Goal: Communication & Community: Participate in discussion

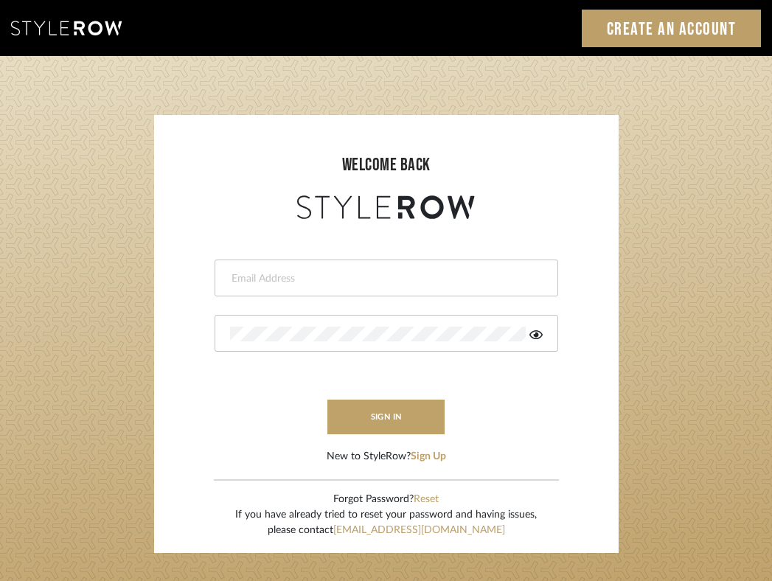
click at [398, 280] on input "email" at bounding box center [384, 278] width 309 height 15
type input "[EMAIL_ADDRESS][DOMAIN_NAME]"
click at [356, 418] on button "sign in" at bounding box center [387, 417] width 118 height 35
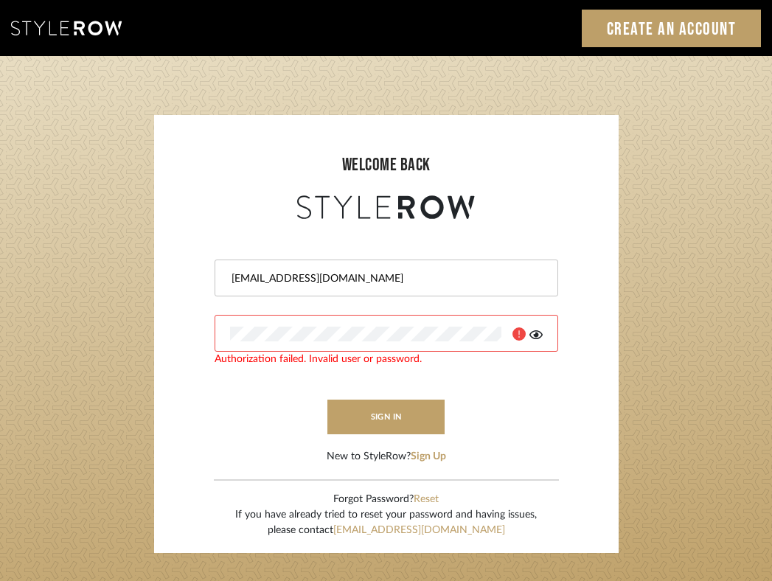
click at [536, 331] on icon at bounding box center [536, 335] width 13 height 9
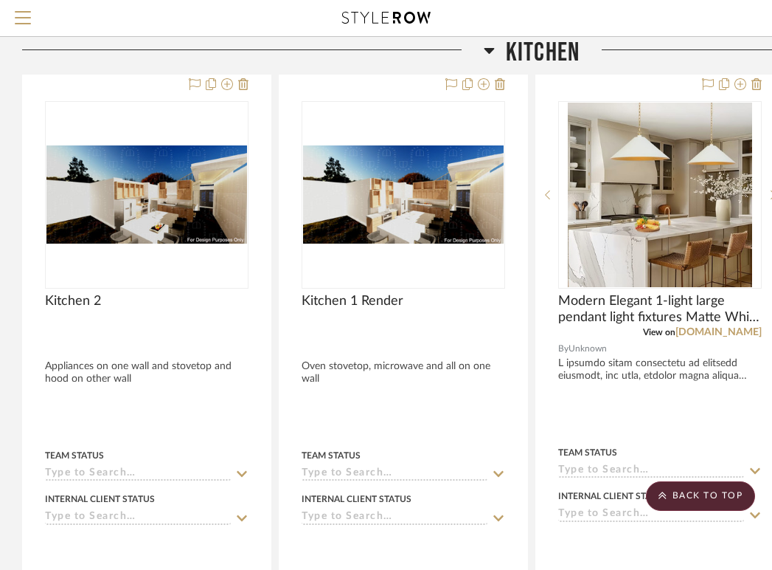
scroll to position [2588, 0]
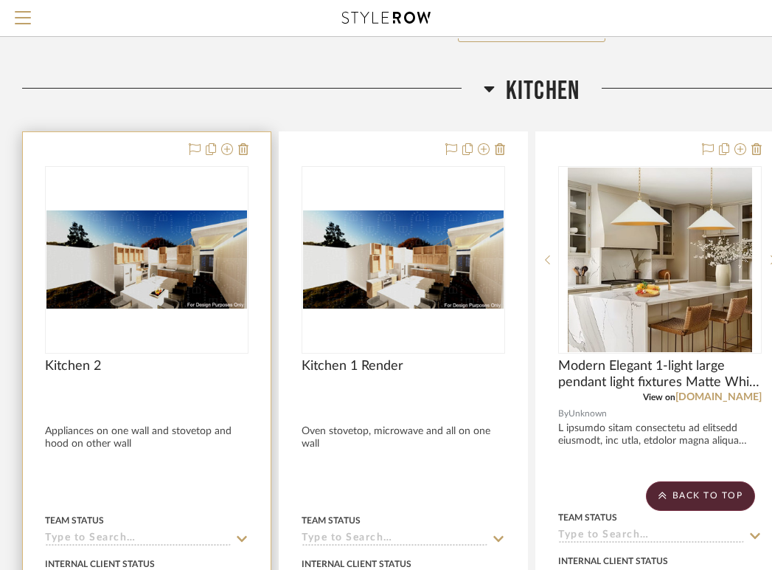
click at [0, 0] on img at bounding box center [0, 0] width 0 height 0
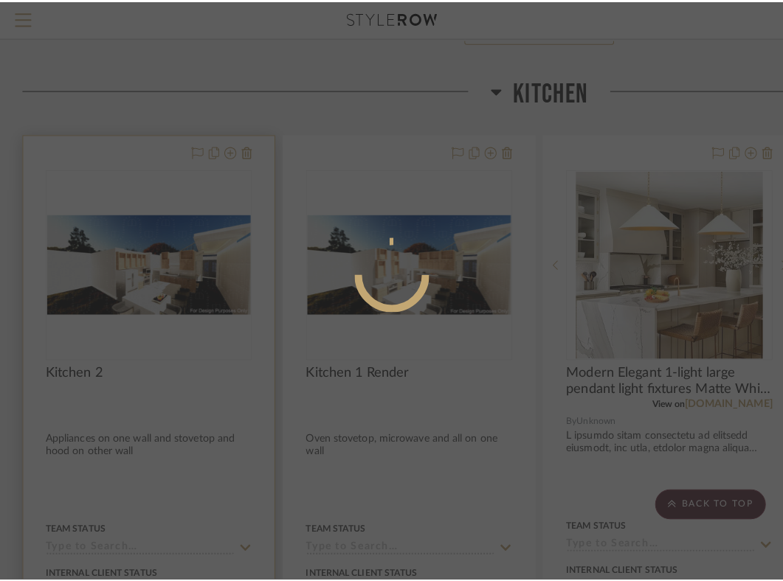
scroll to position [0, 0]
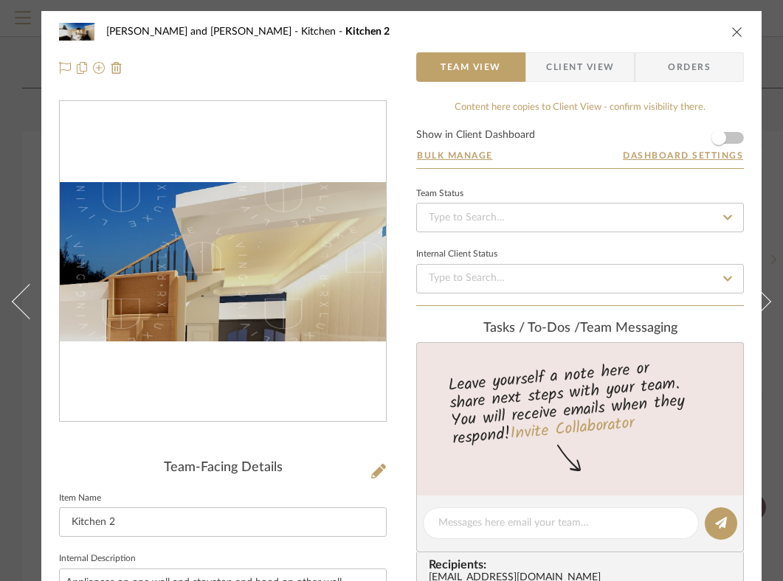
click at [311, 235] on img "0" at bounding box center [223, 261] width 326 height 159
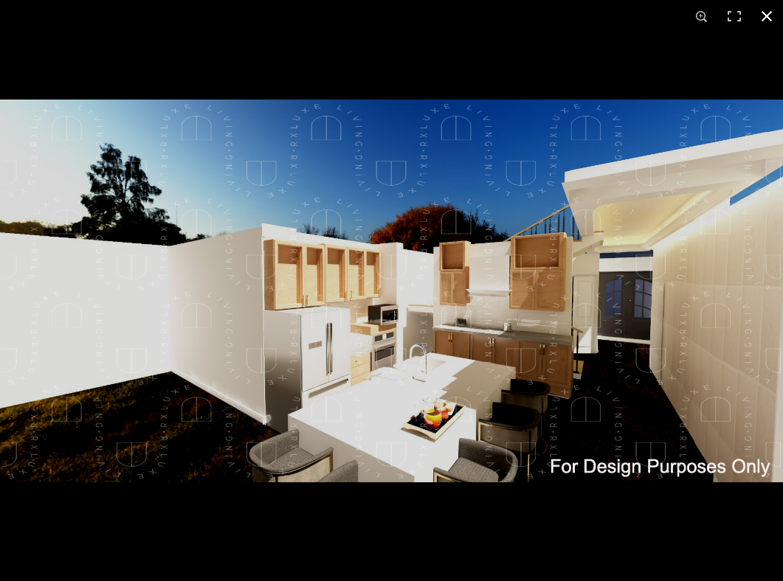
click at [768, 20] on button at bounding box center [766, 16] width 32 height 32
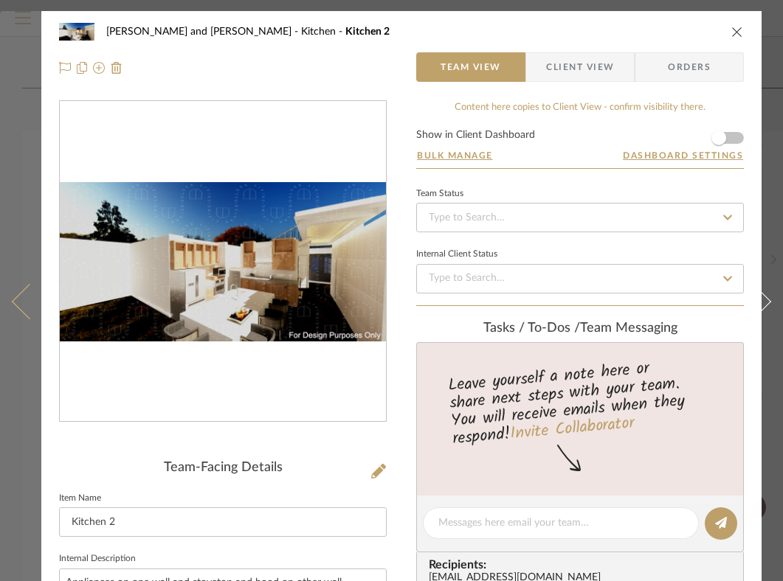
click at [27, 300] on icon at bounding box center [29, 301] width 35 height 35
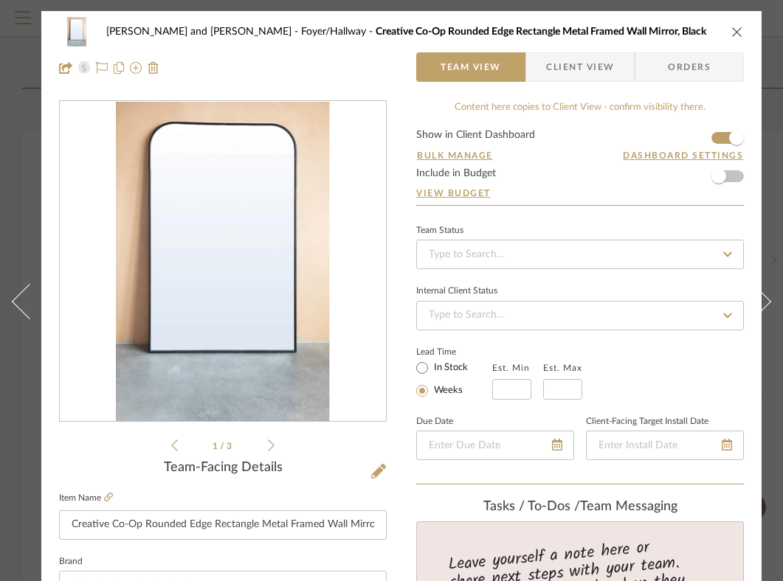
click at [735, 33] on icon "close" at bounding box center [737, 32] width 12 height 12
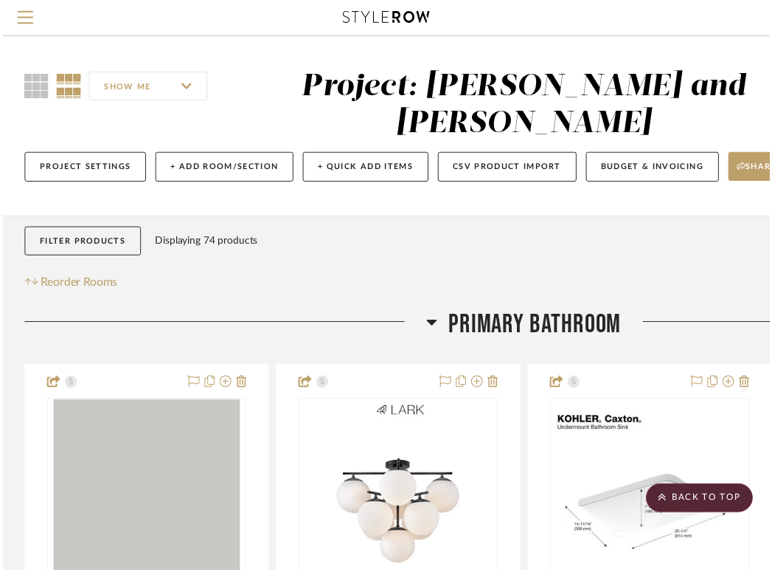
scroll to position [2588, 0]
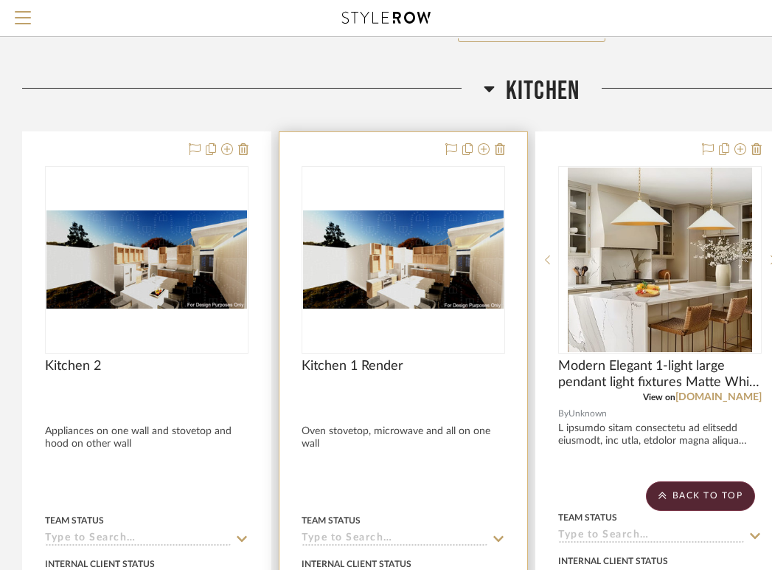
click at [391, 258] on img "0" at bounding box center [403, 259] width 201 height 98
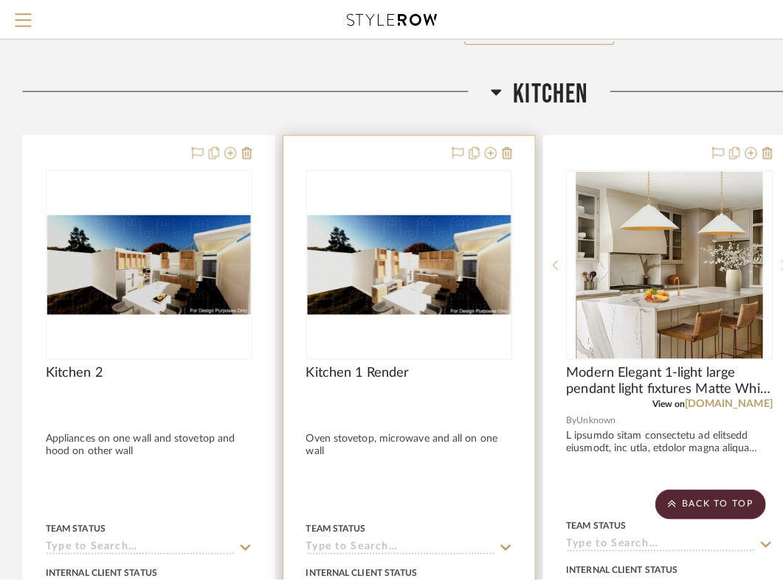
scroll to position [0, 0]
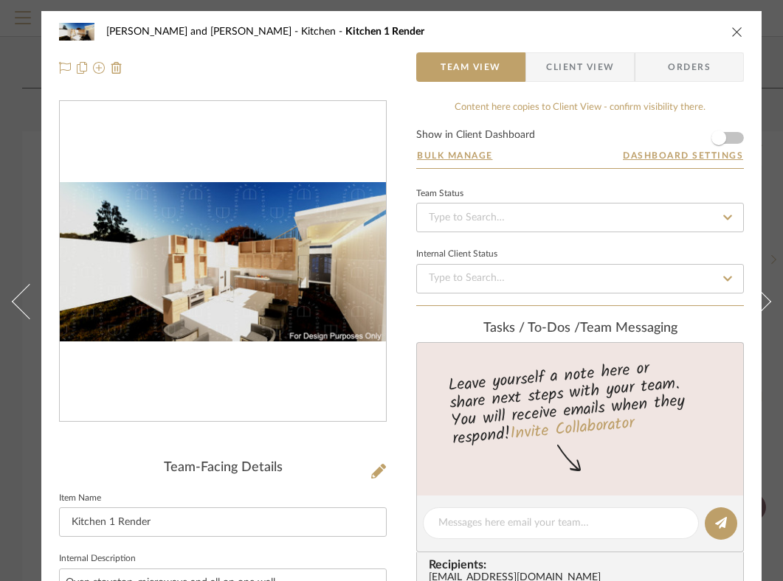
click at [736, 29] on icon "close" at bounding box center [737, 32] width 12 height 12
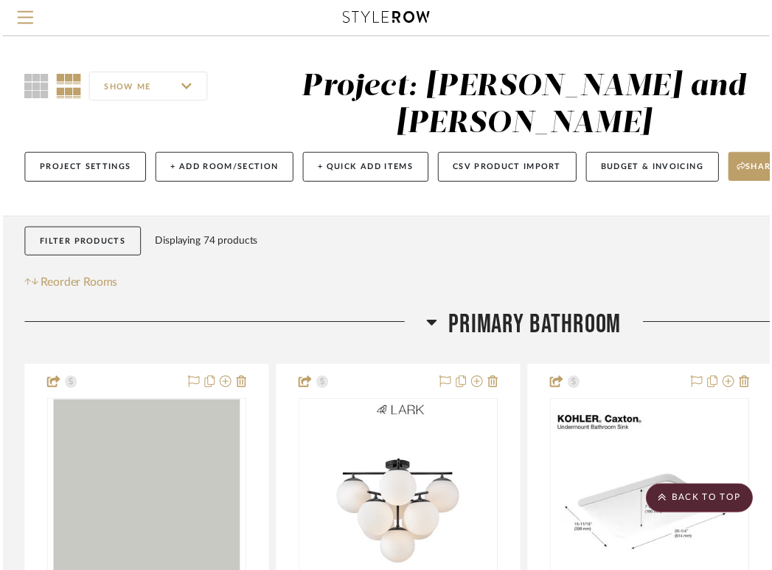
scroll to position [2588, 0]
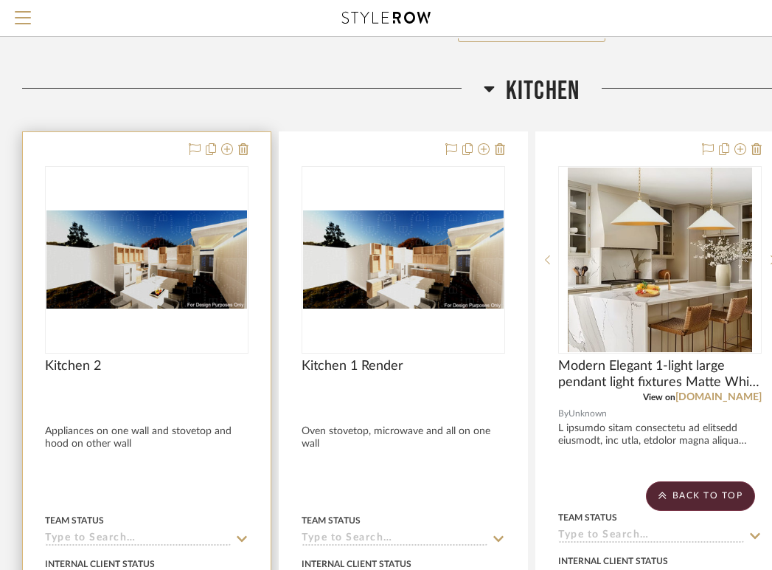
click at [168, 277] on img "0" at bounding box center [146, 259] width 201 height 98
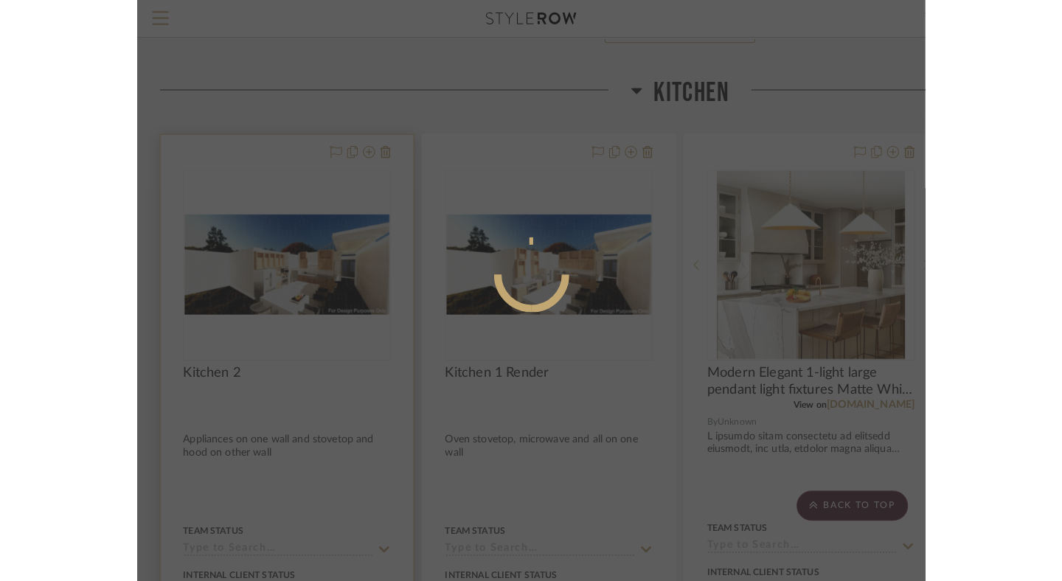
scroll to position [0, 0]
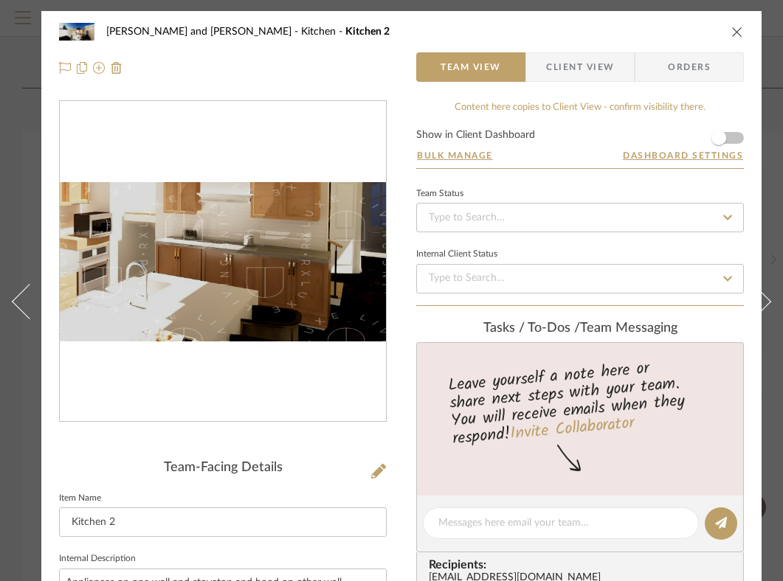
click at [259, 283] on img "0" at bounding box center [223, 261] width 326 height 159
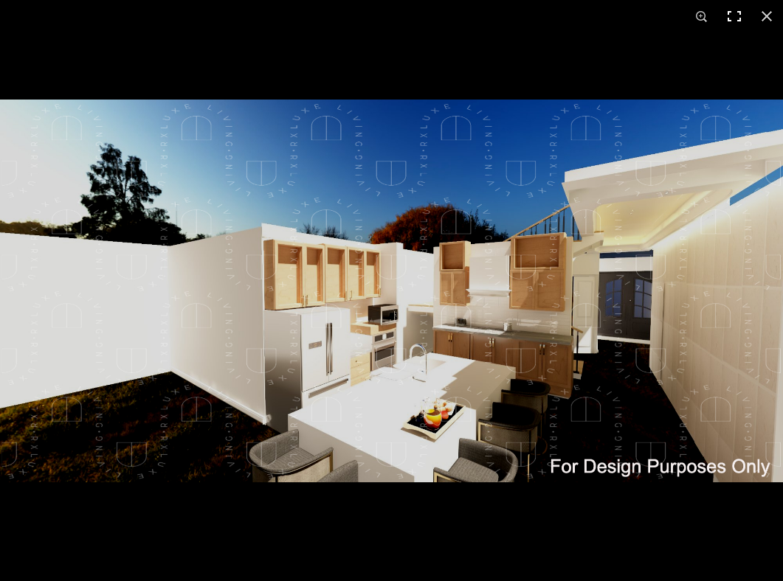
click at [737, 13] on button at bounding box center [734, 16] width 32 height 32
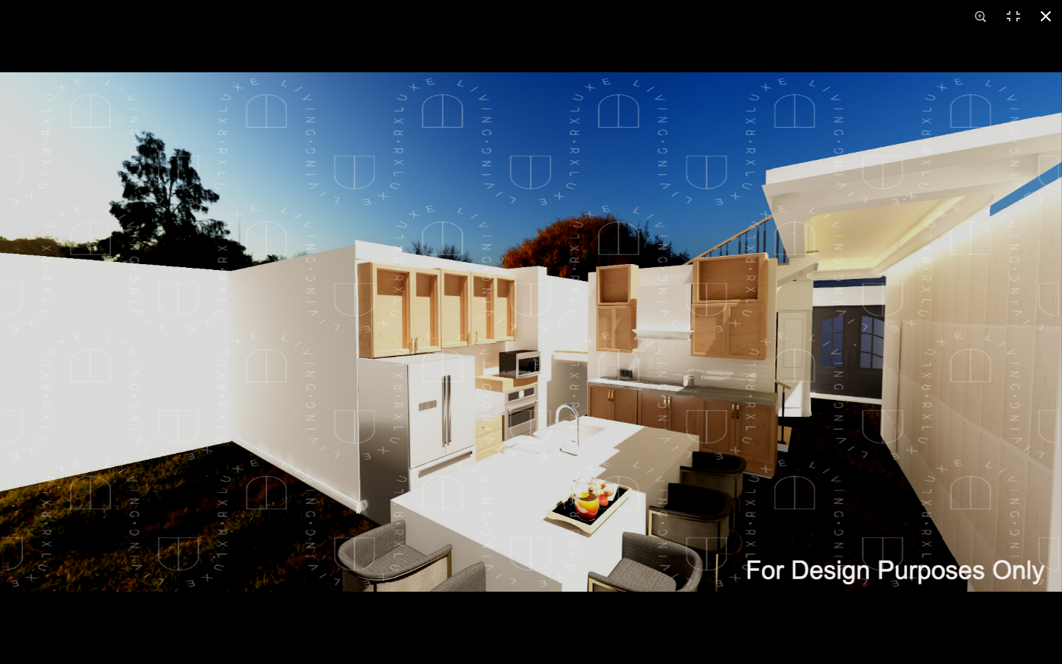
click at [782, 68] on div at bounding box center [531, 332] width 1062 height 664
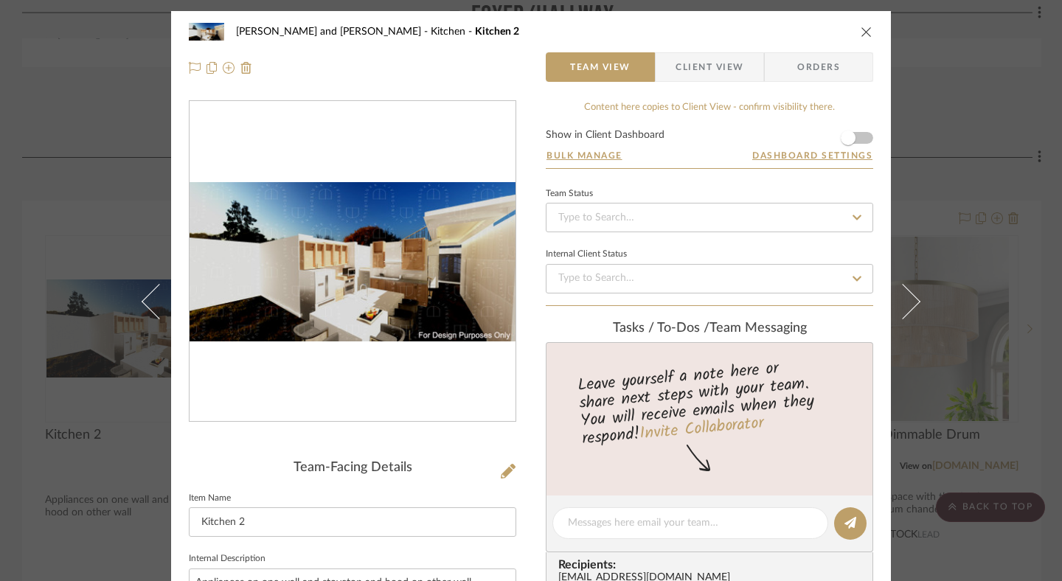
click at [782, 34] on icon "close" at bounding box center [867, 32] width 12 height 12
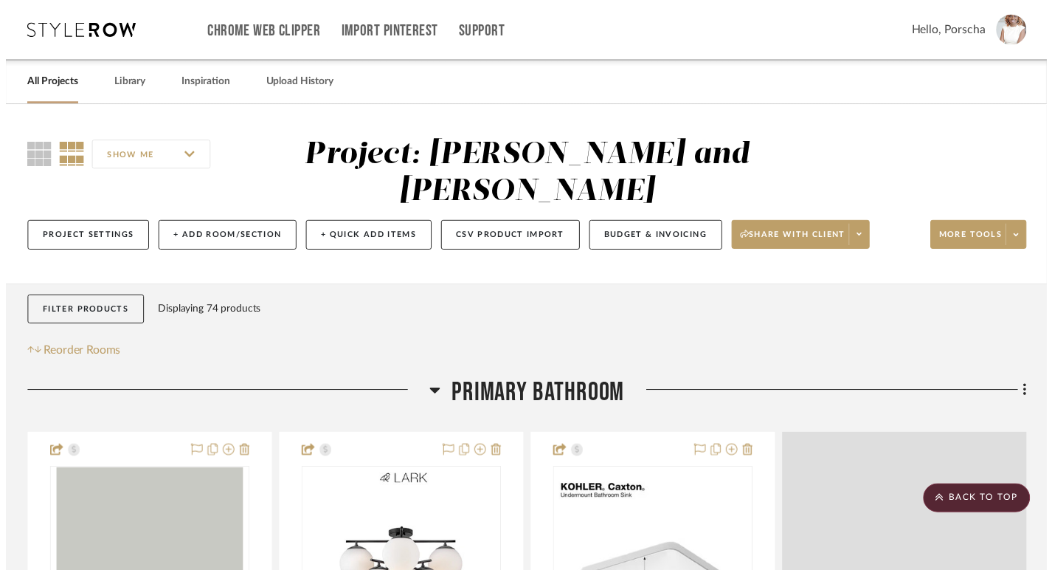
scroll to position [2588, 0]
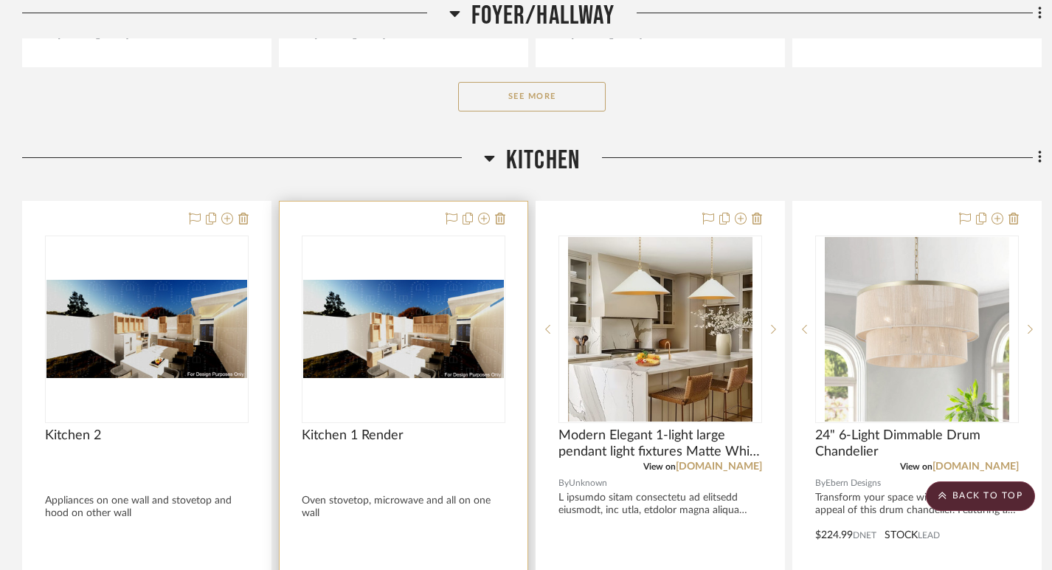
click at [384, 347] on img "0" at bounding box center [403, 329] width 201 height 98
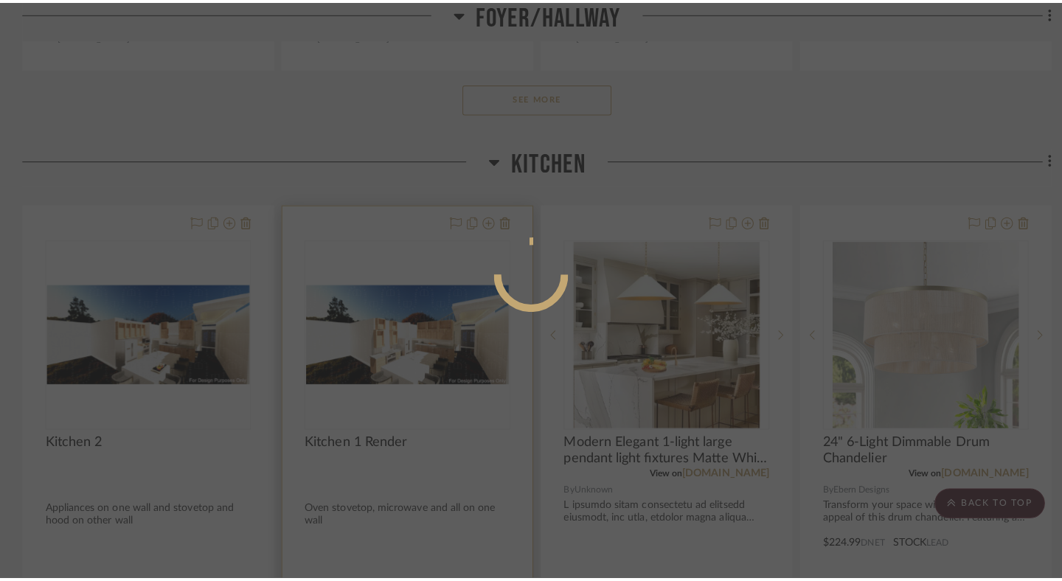
scroll to position [0, 0]
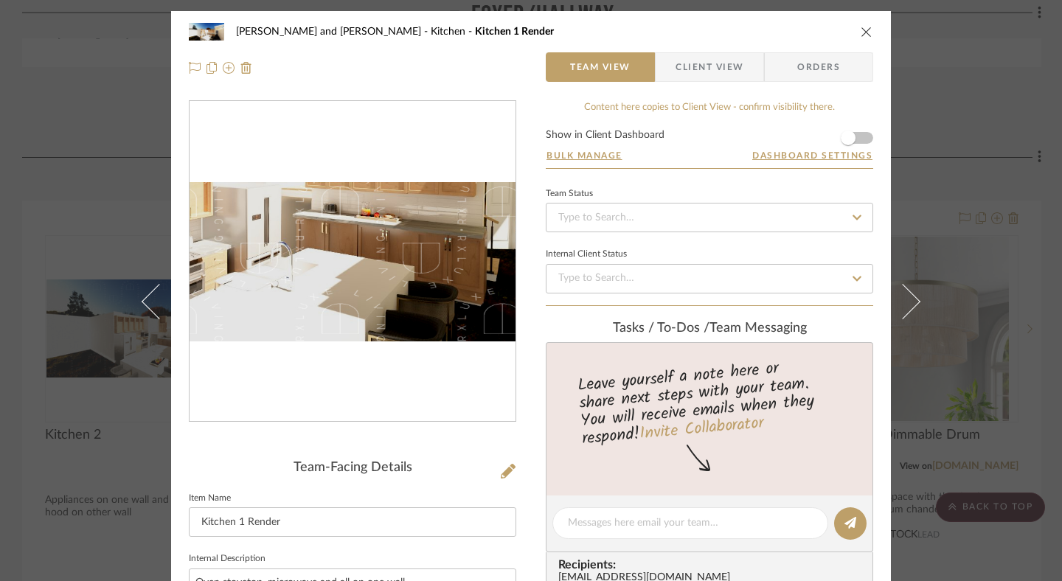
click at [378, 292] on img "0" at bounding box center [353, 261] width 326 height 159
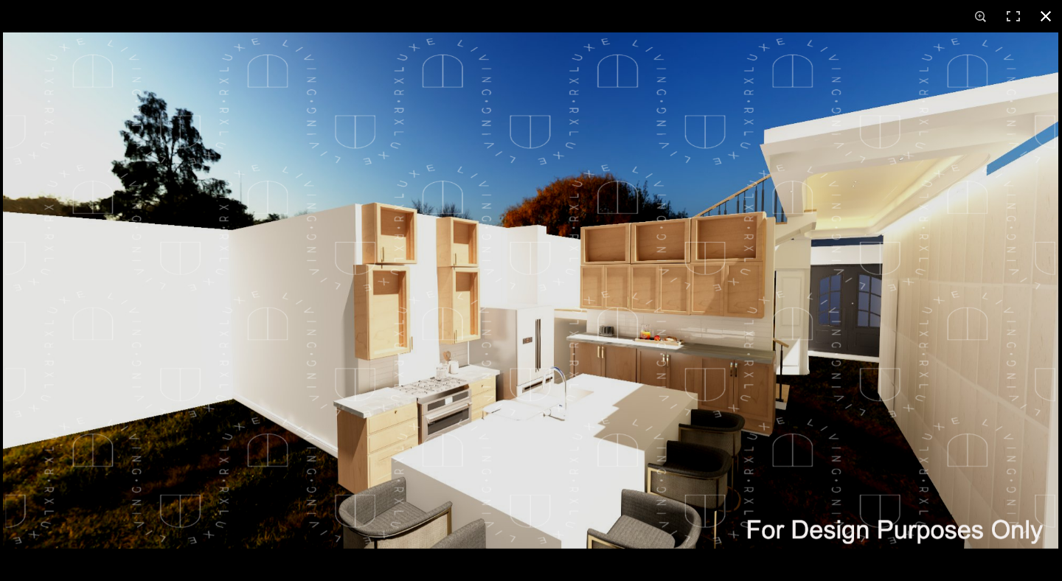
click at [782, 15] on button at bounding box center [1046, 16] width 32 height 32
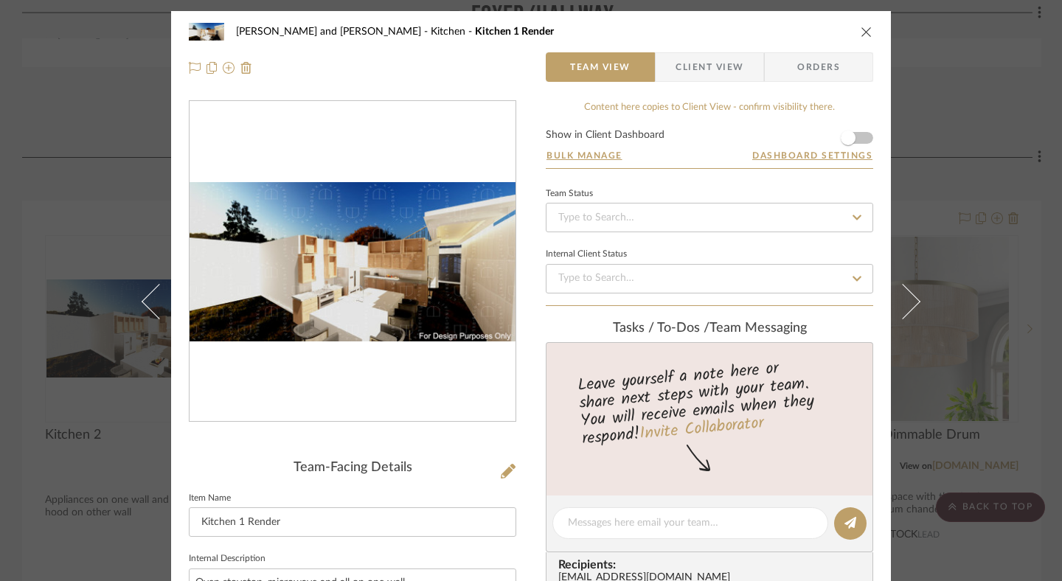
click at [782, 32] on icon "close" at bounding box center [867, 32] width 12 height 12
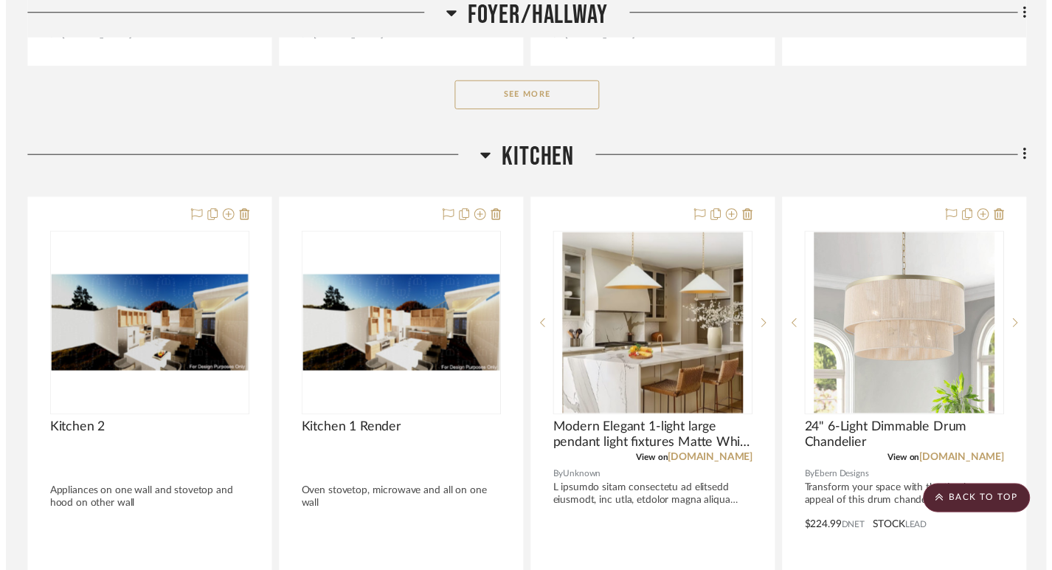
scroll to position [2588, 0]
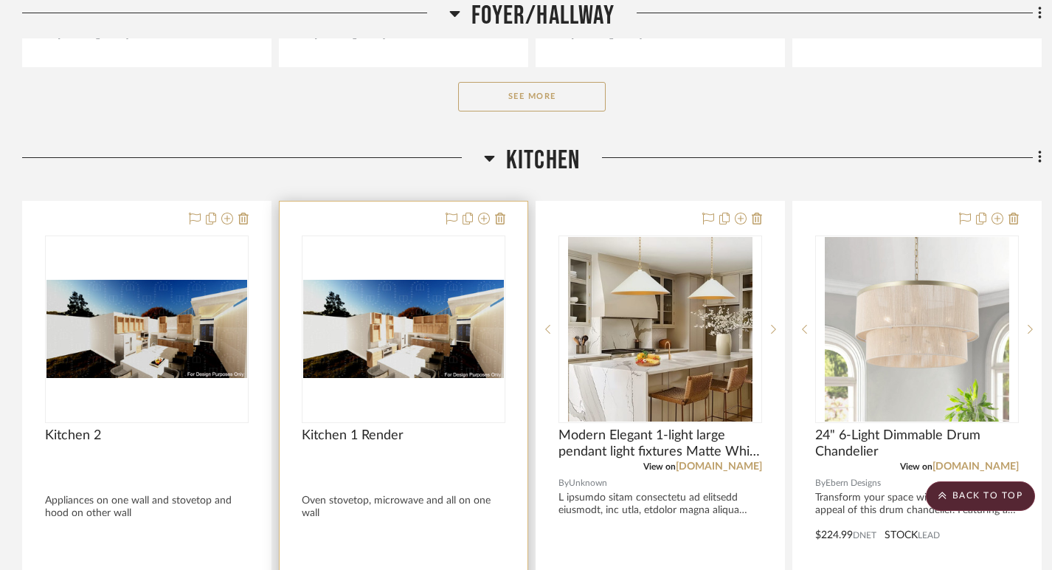
click at [443, 352] on img "0" at bounding box center [403, 329] width 201 height 98
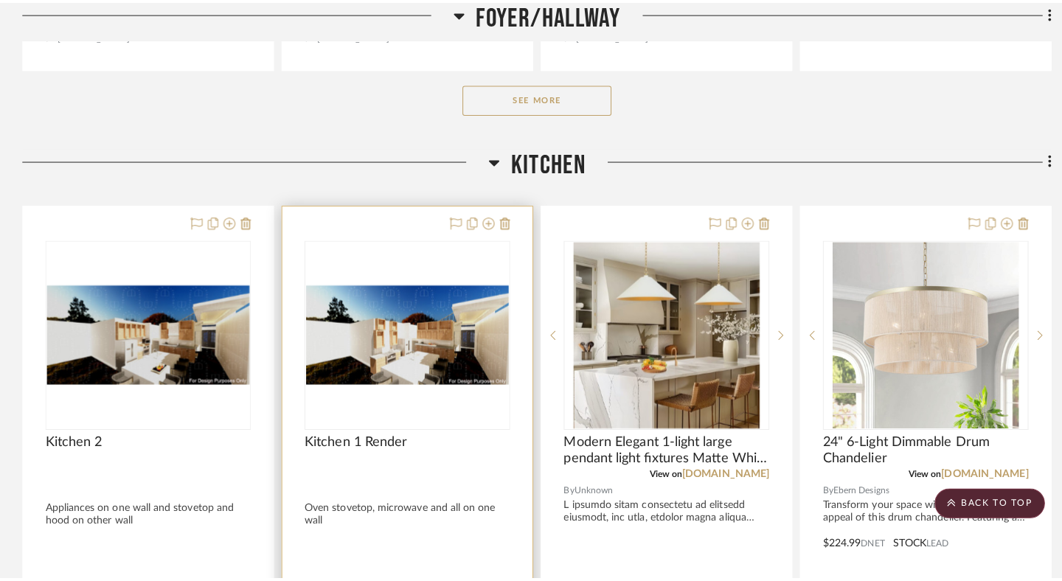
scroll to position [0, 0]
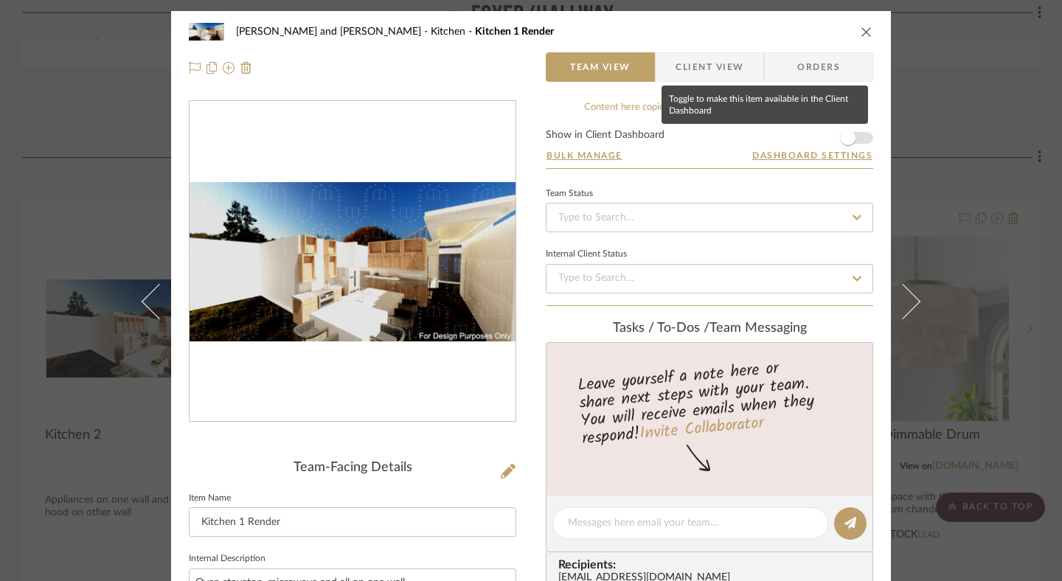
click at [782, 138] on span "button" at bounding box center [848, 138] width 15 height 15
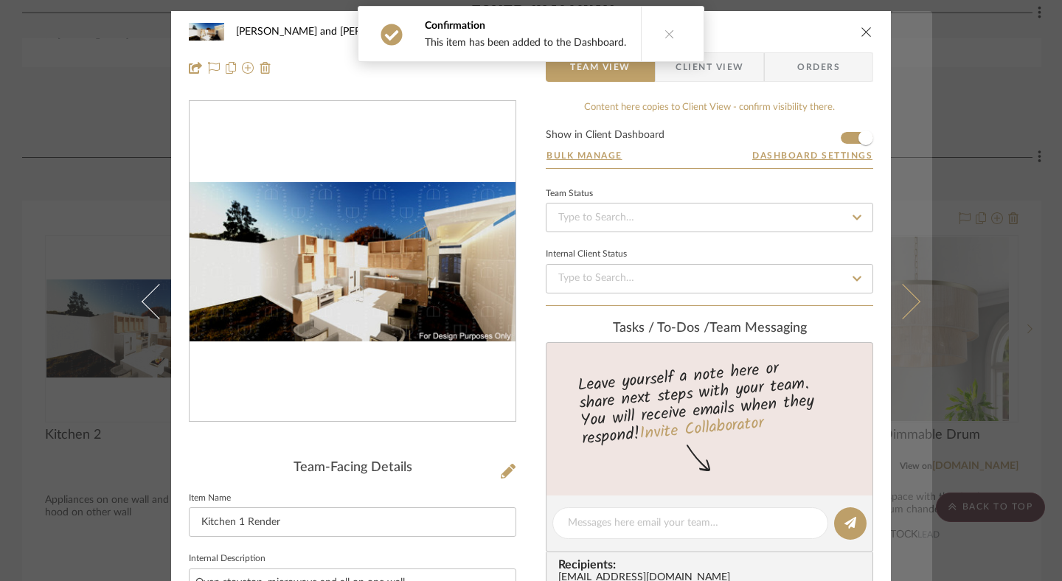
click at [782, 296] on icon at bounding box center [902, 301] width 35 height 35
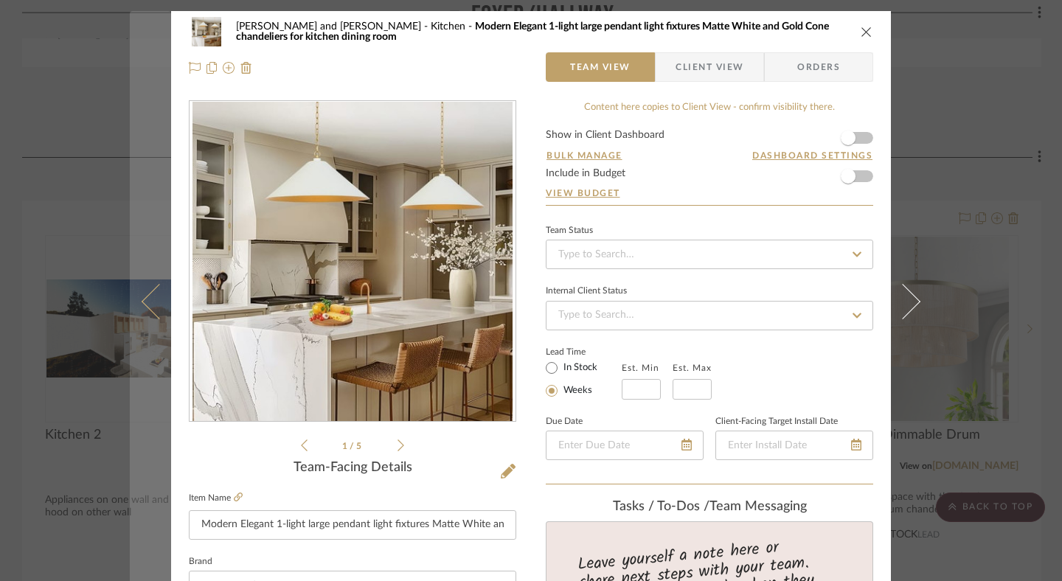
click at [151, 297] on icon at bounding box center [159, 301] width 35 height 35
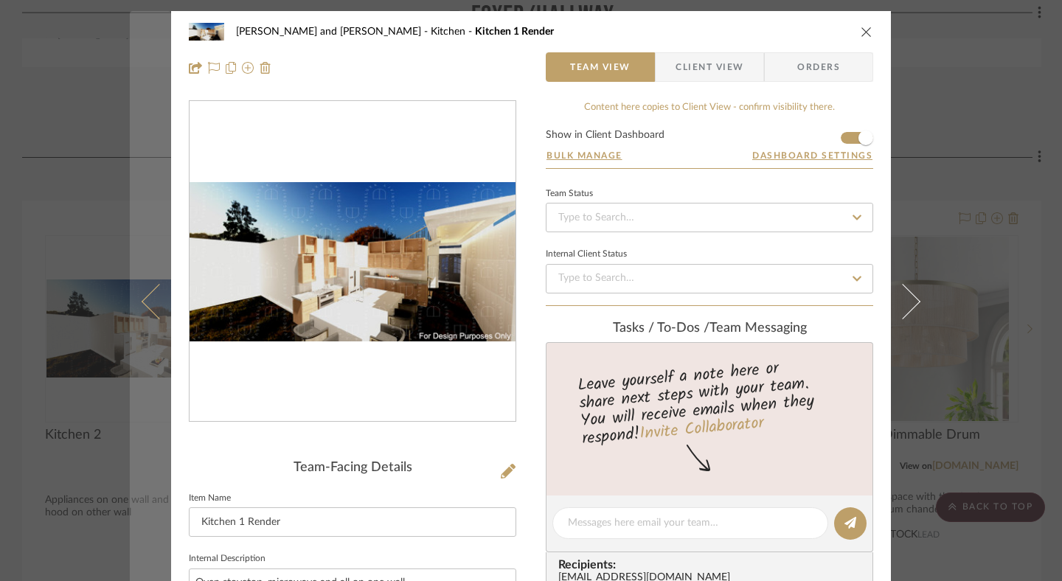
click at [145, 303] on icon at bounding box center [159, 301] width 35 height 35
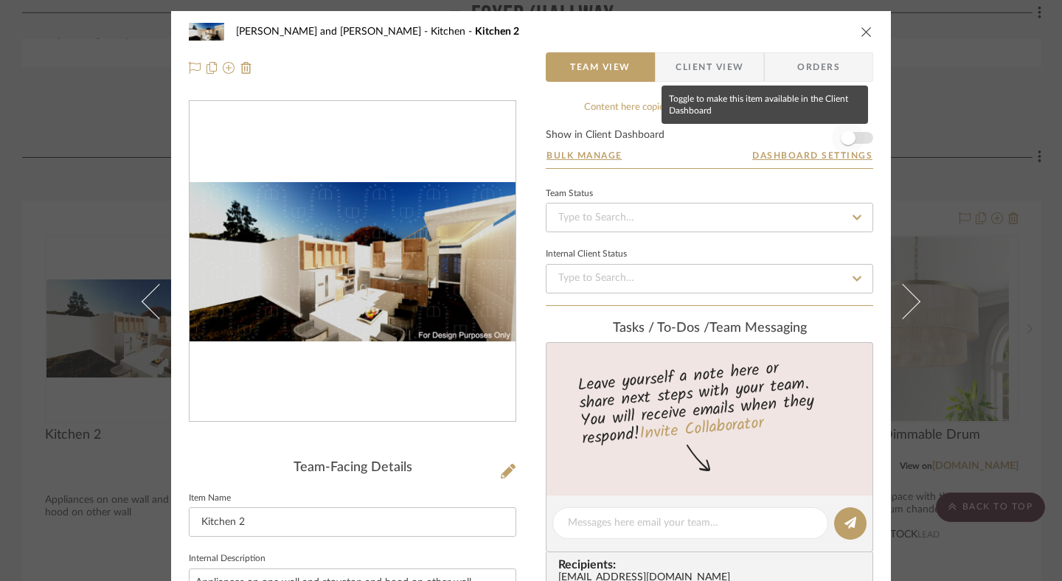
click at [782, 138] on span "button" at bounding box center [848, 138] width 15 height 15
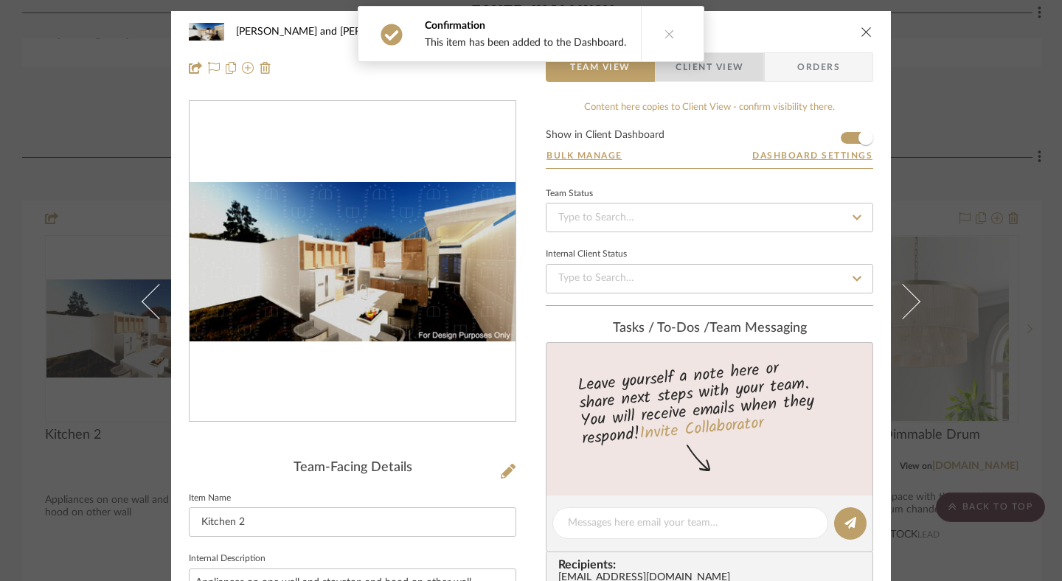
click at [730, 74] on span "Client View" at bounding box center [710, 67] width 68 height 30
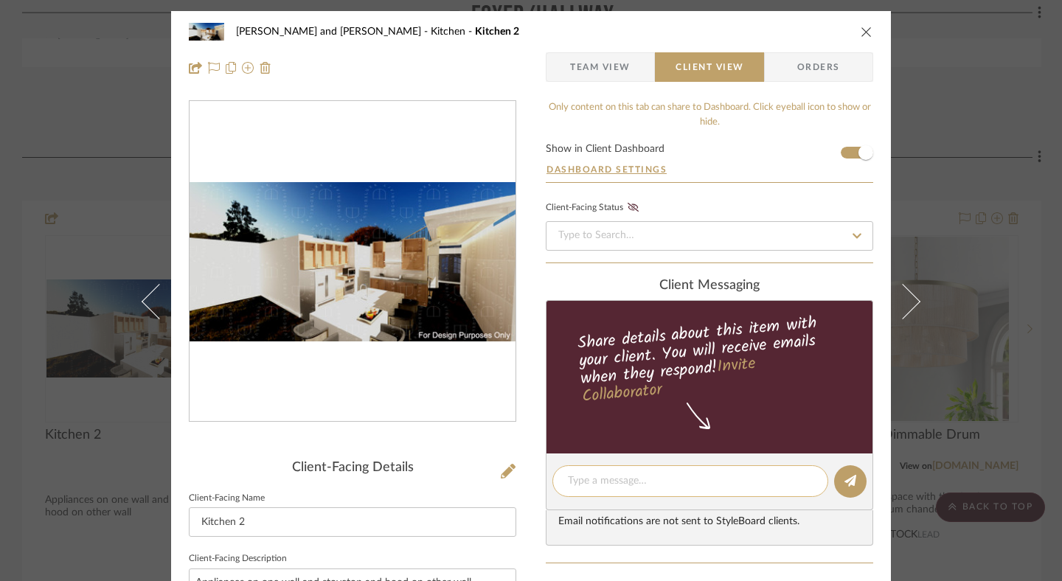
click at [623, 479] on textarea at bounding box center [690, 481] width 245 height 15
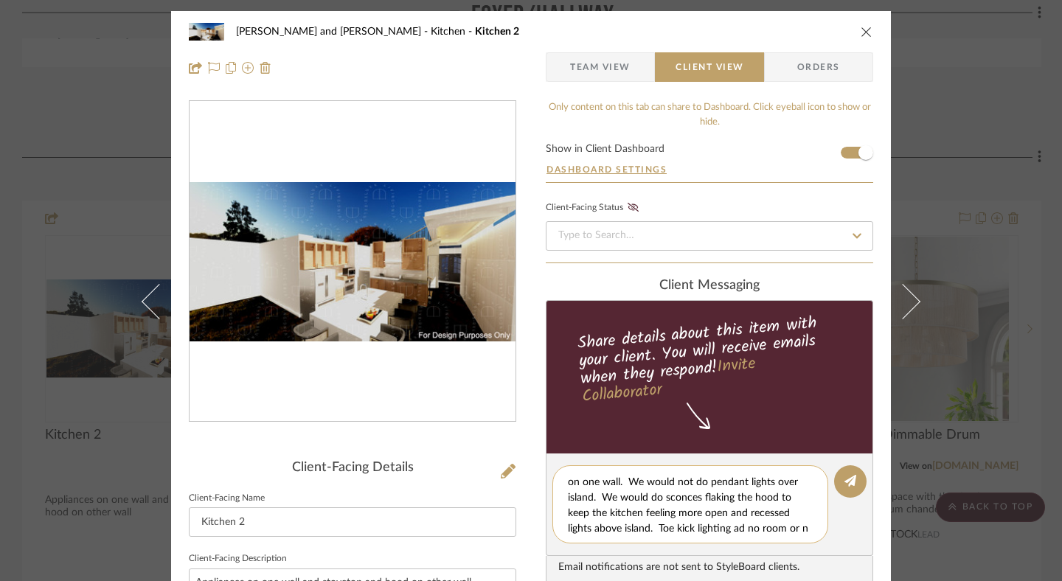
scroll to position [45, 0]
click at [734, 516] on textarea "Option 1: This is my favorite option where hood is allowed to make a statement …" at bounding box center [696, 505] width 256 height 62
drag, startPoint x: 751, startPoint y: 512, endPoint x: 749, endPoint y: 539, distance: 27.4
click at [749, 539] on div "Option 1: This is my favorite option where hood is allowed to make a statement …" at bounding box center [691, 505] width 276 height 78
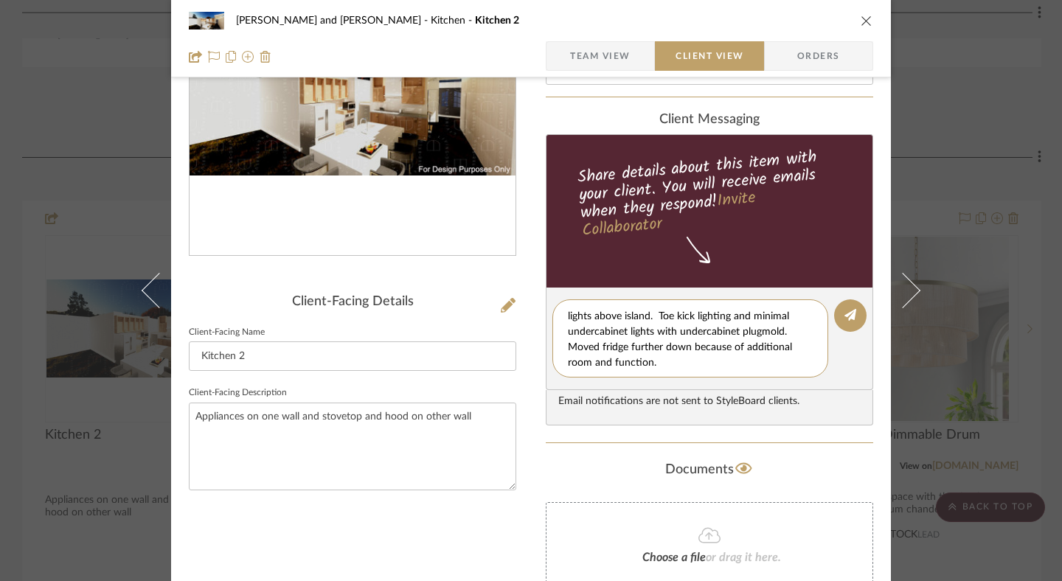
scroll to position [167, 0]
type textarea "Option 1: This is my favorite option where hood is allowed to make a statement …"
click at [782, 317] on icon at bounding box center [851, 314] width 12 height 12
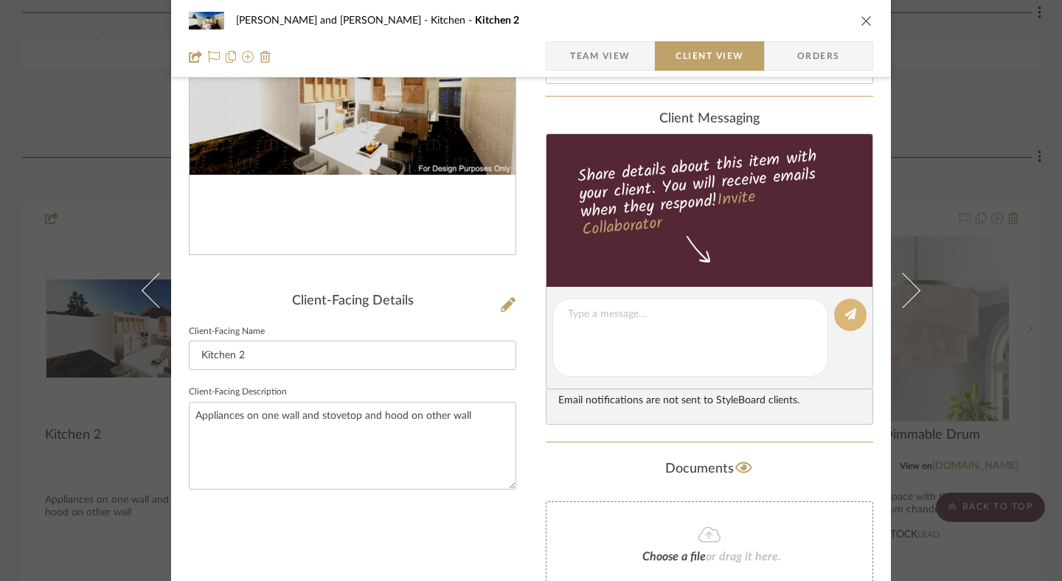
scroll to position [0, 0]
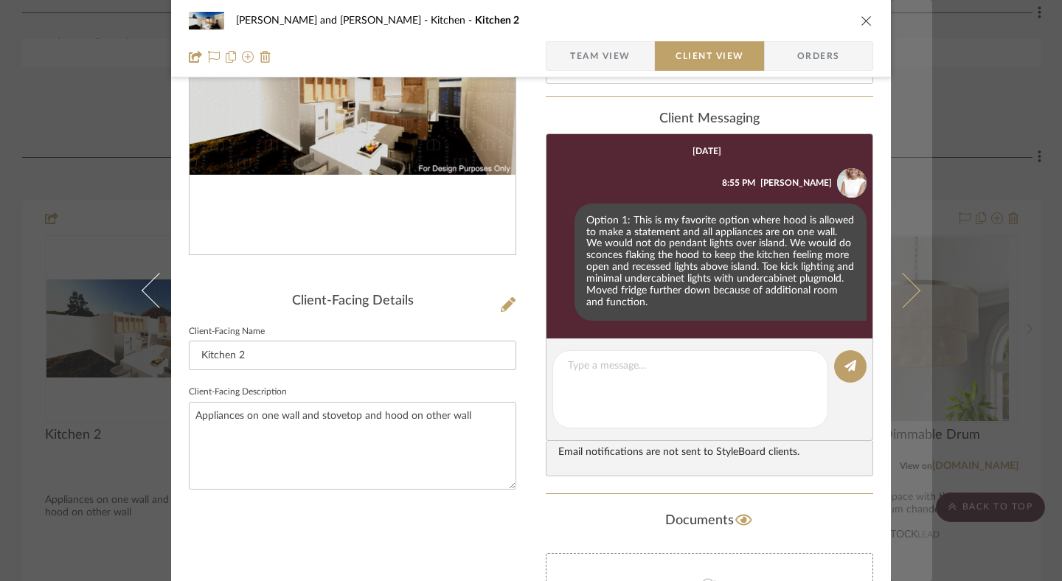
click at [782, 280] on button at bounding box center [911, 290] width 41 height 581
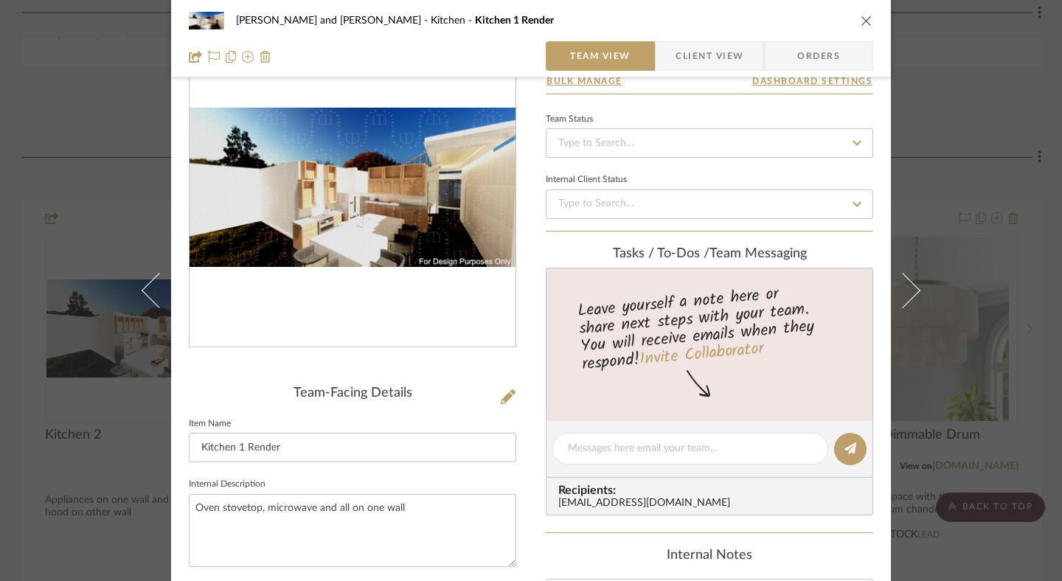
scroll to position [74, 0]
click at [665, 446] on textarea at bounding box center [690, 449] width 245 height 15
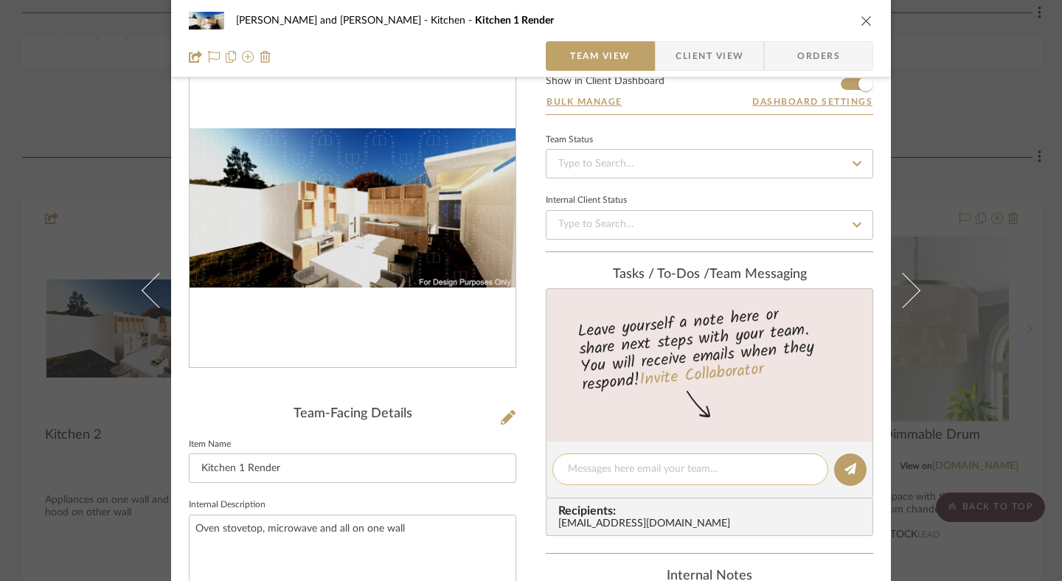
scroll to position [0, 0]
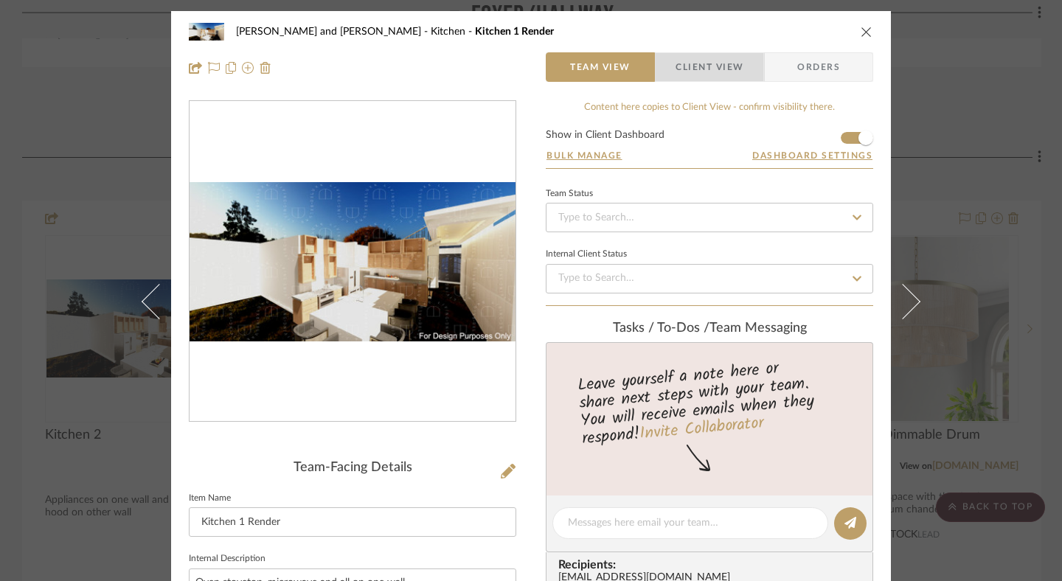
click at [730, 56] on span "Client View" at bounding box center [710, 67] width 68 height 30
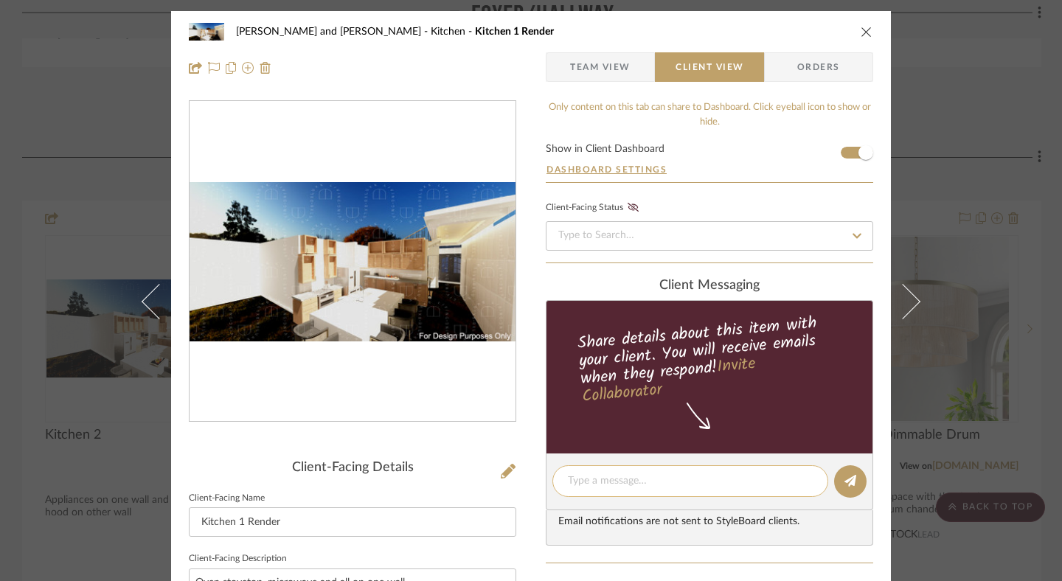
click at [587, 475] on textarea at bounding box center [690, 481] width 245 height 15
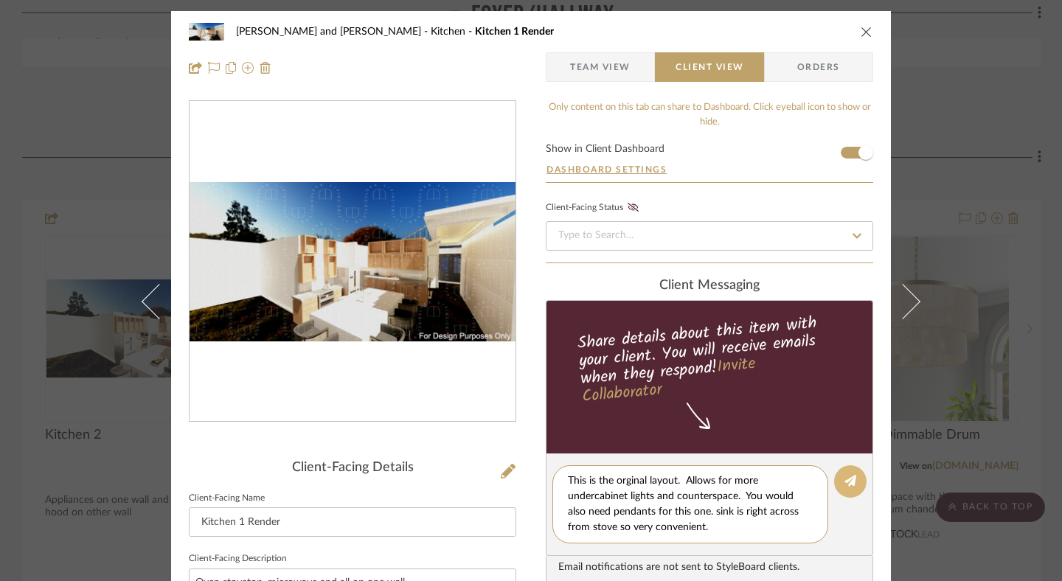
type textarea "This is the orginal layout. Allows for more undercabinet lights and counterspac…"
click at [782, 483] on button at bounding box center [850, 482] width 32 height 32
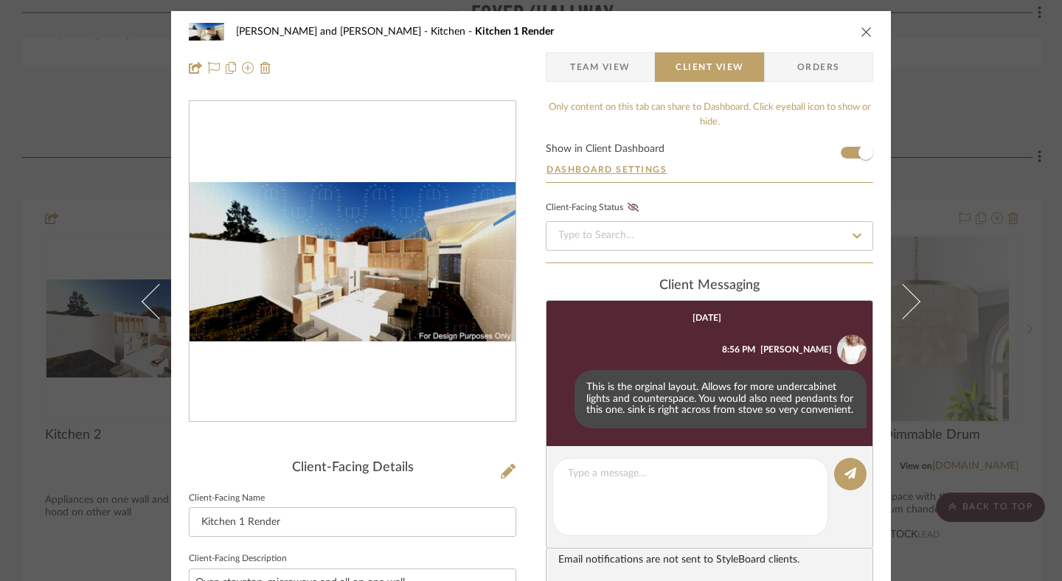
click at [782, 25] on button "close" at bounding box center [866, 31] width 13 height 13
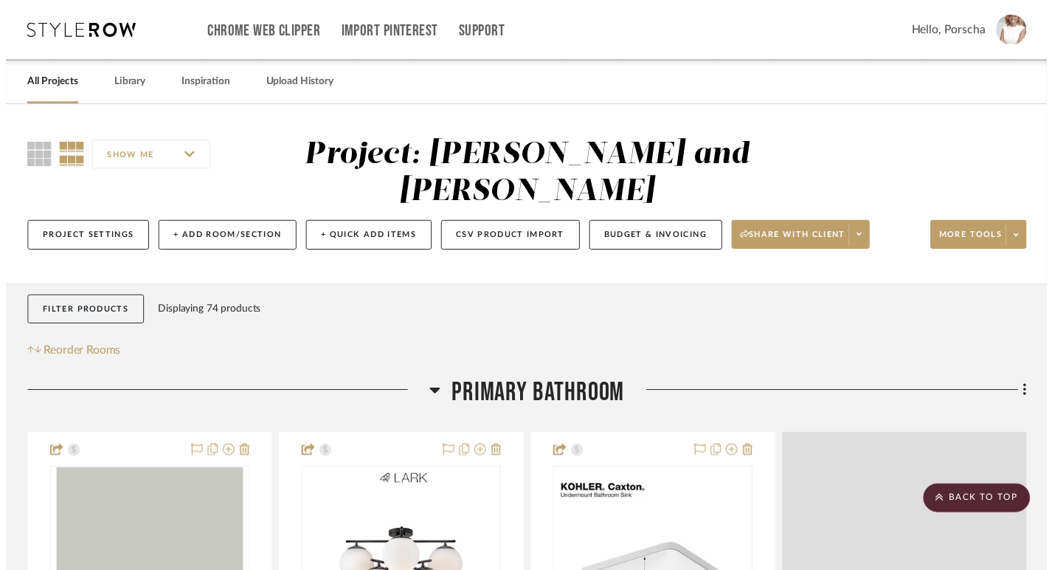
scroll to position [2588, 0]
